Goal: Information Seeking & Learning: Learn about a topic

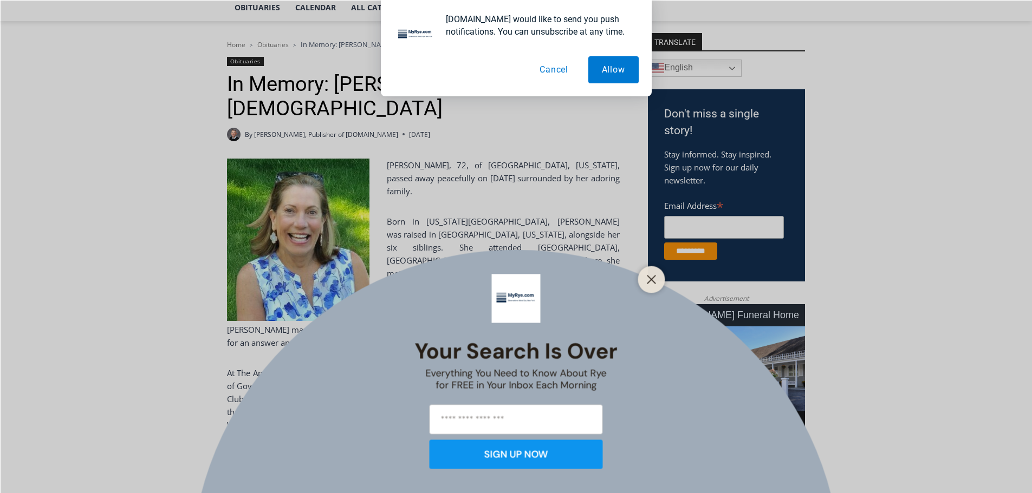
scroll to position [271, 0]
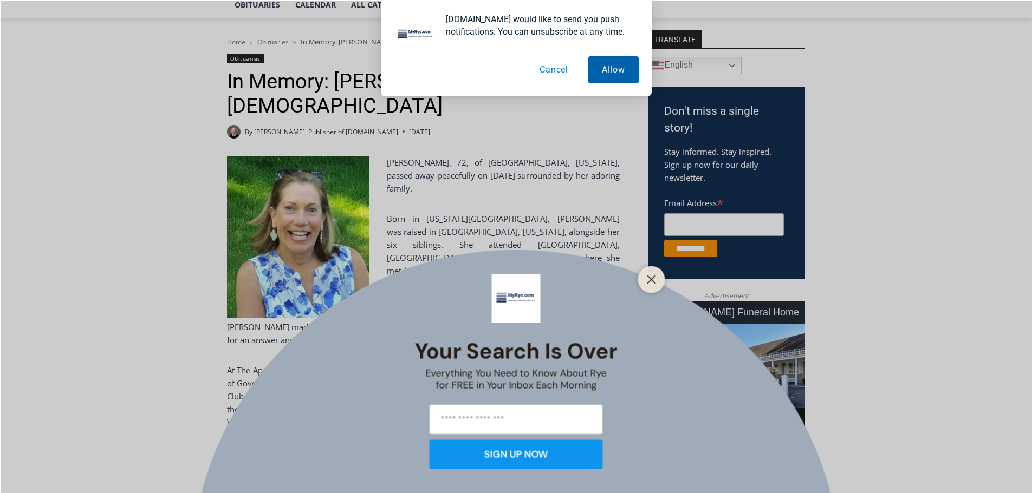
click at [603, 70] on button "Allow" at bounding box center [613, 69] width 50 height 27
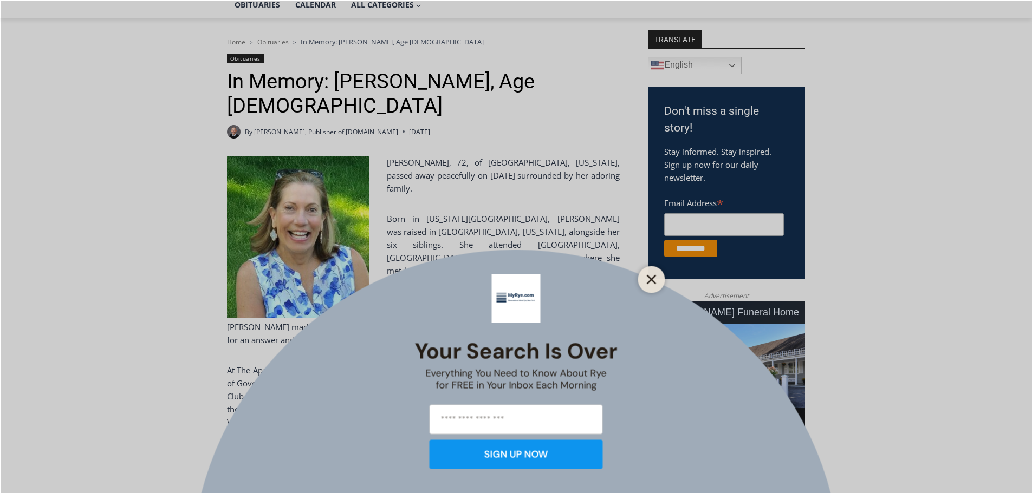
click at [654, 281] on line "Close" at bounding box center [651, 280] width 8 height 8
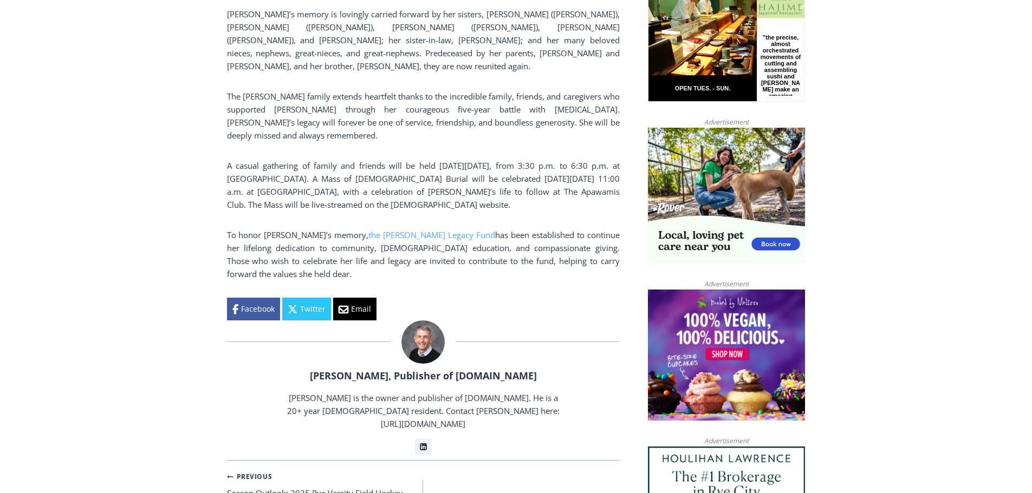
scroll to position [827, 0]
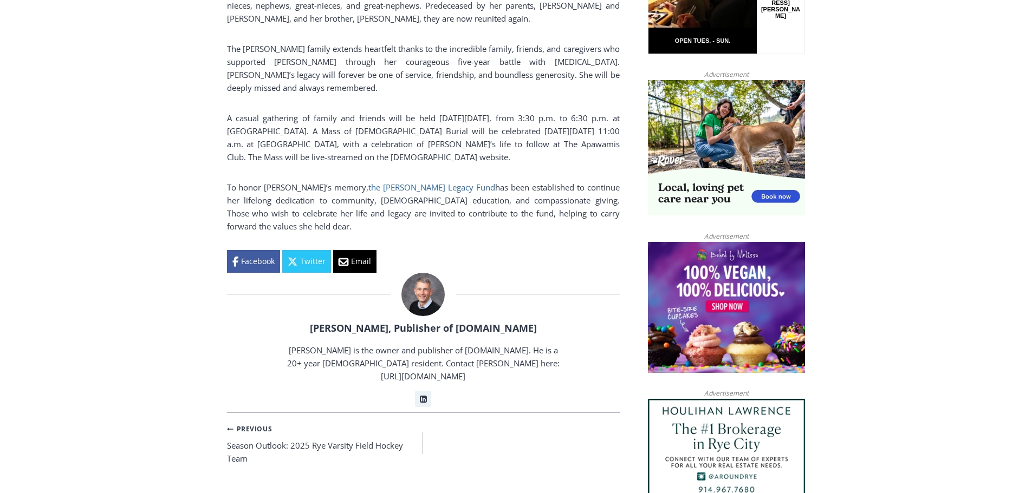
click at [405, 182] on link "the [PERSON_NAME] Legacy Fund" at bounding box center [431, 187] width 127 height 11
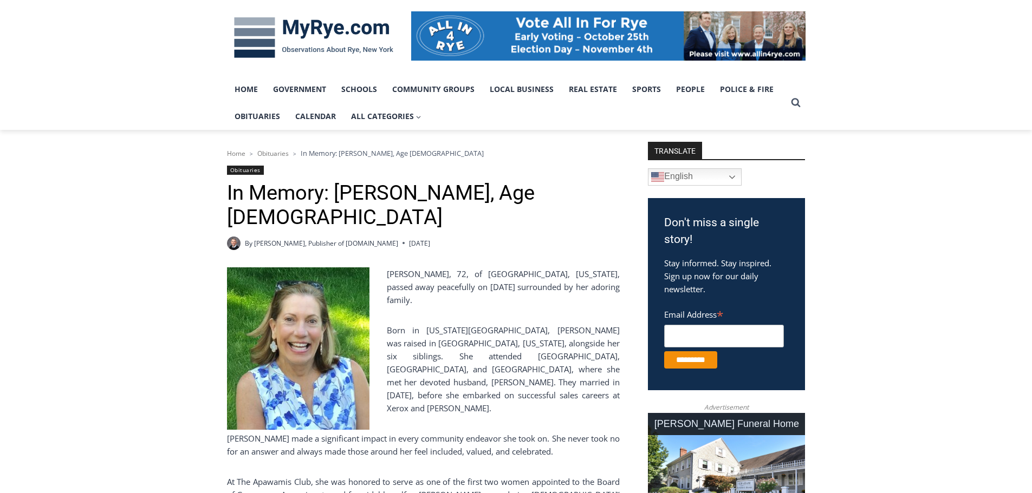
scroll to position [157, 0]
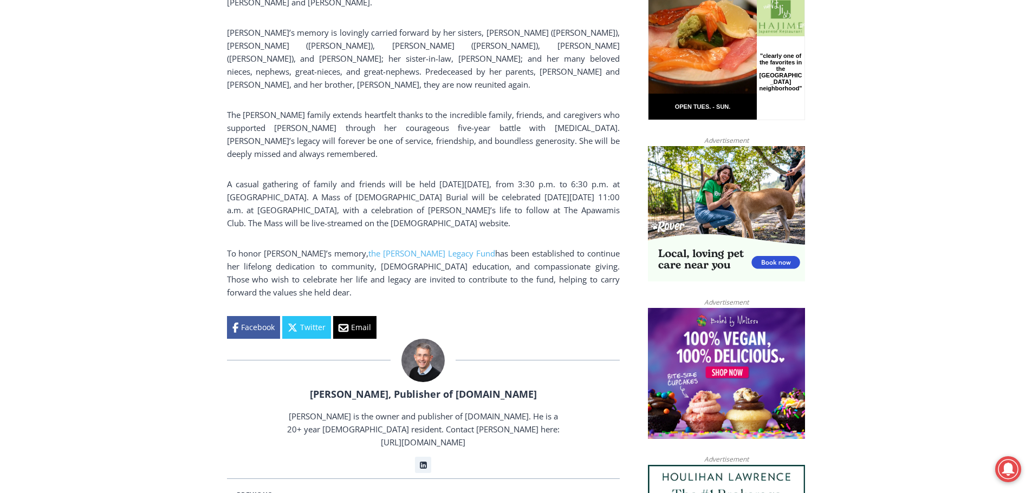
scroll to position [726, 0]
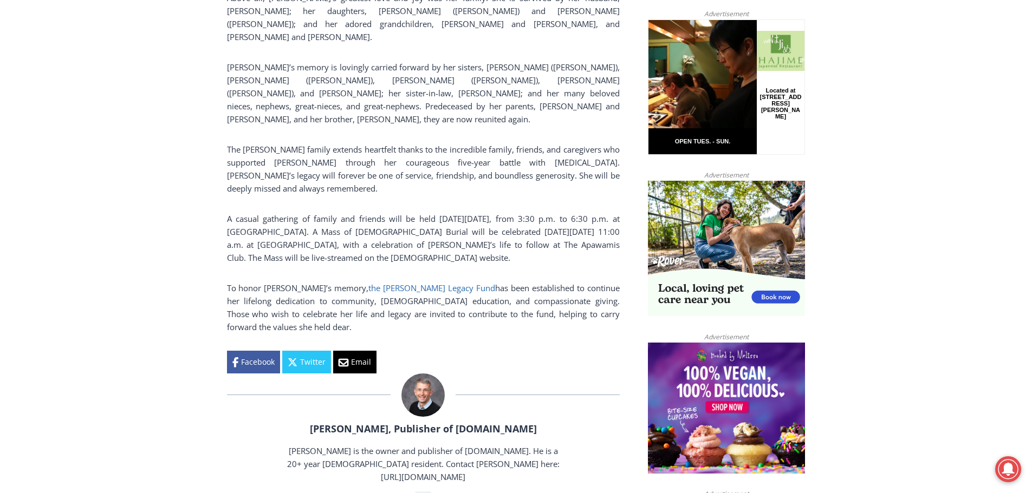
click at [398, 283] on link "the [PERSON_NAME] Legacy Fund" at bounding box center [431, 288] width 127 height 11
